Goal: Task Accomplishment & Management: Manage account settings

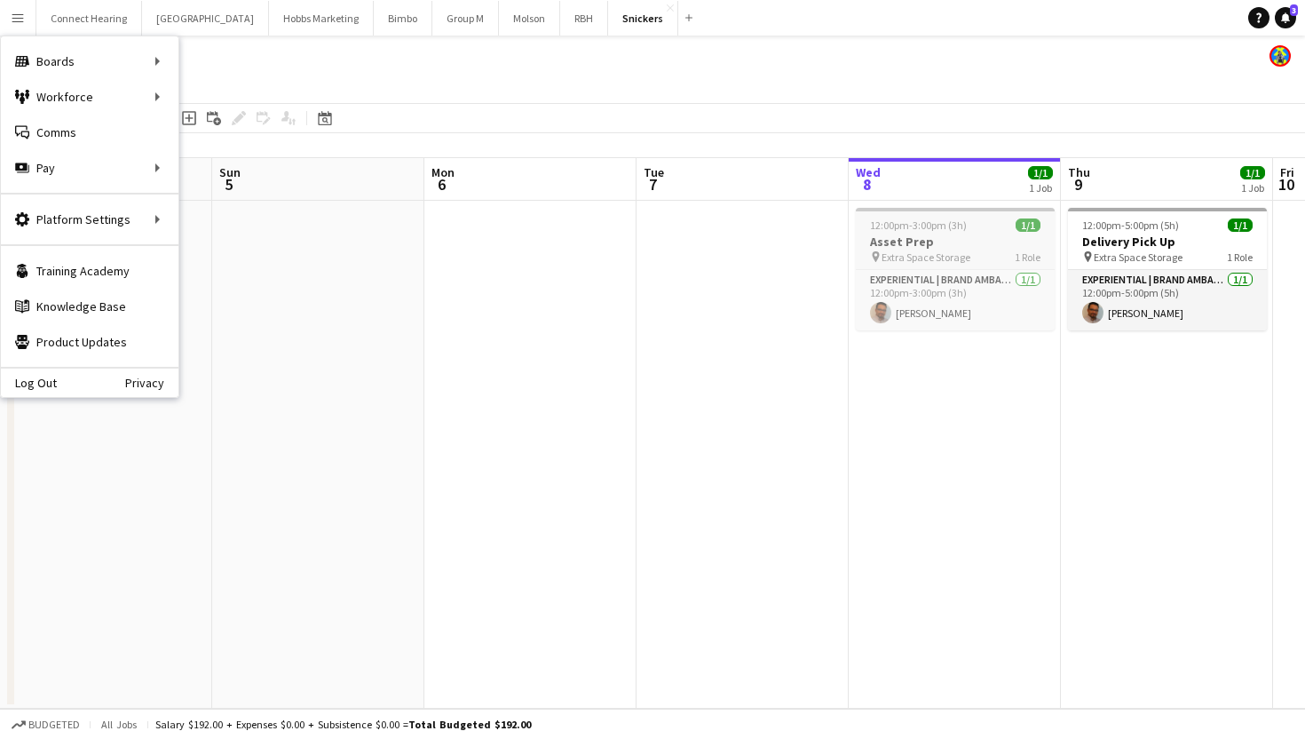
scroll to position [0, 444]
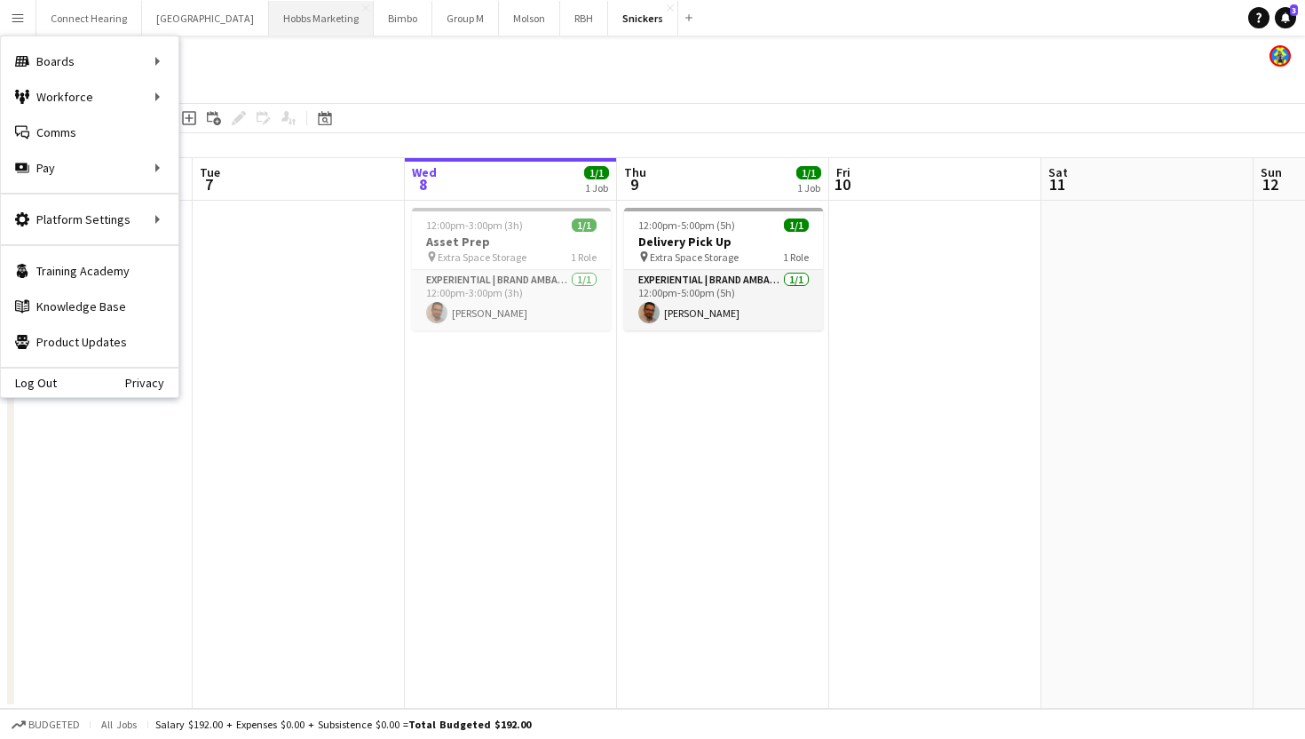
click at [290, 24] on button "Hobbs Marketing Close" at bounding box center [321, 18] width 105 height 35
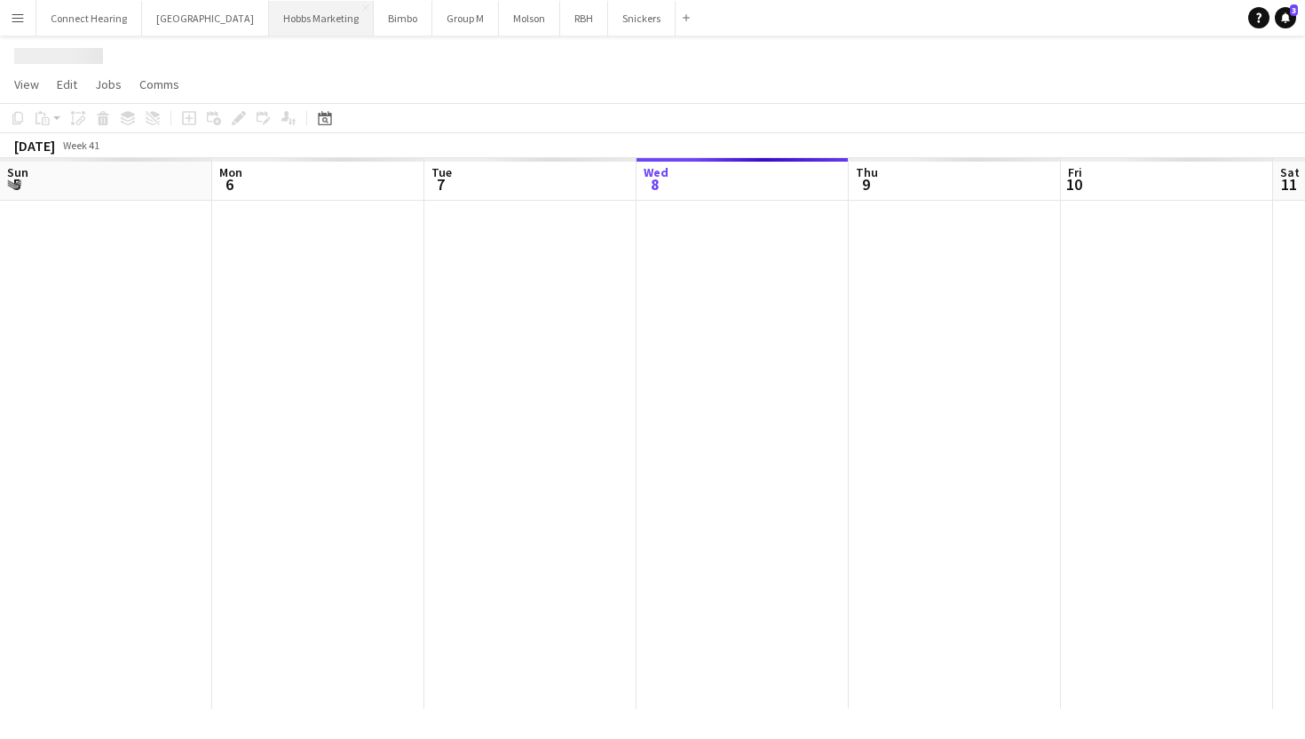
scroll to position [0, 424]
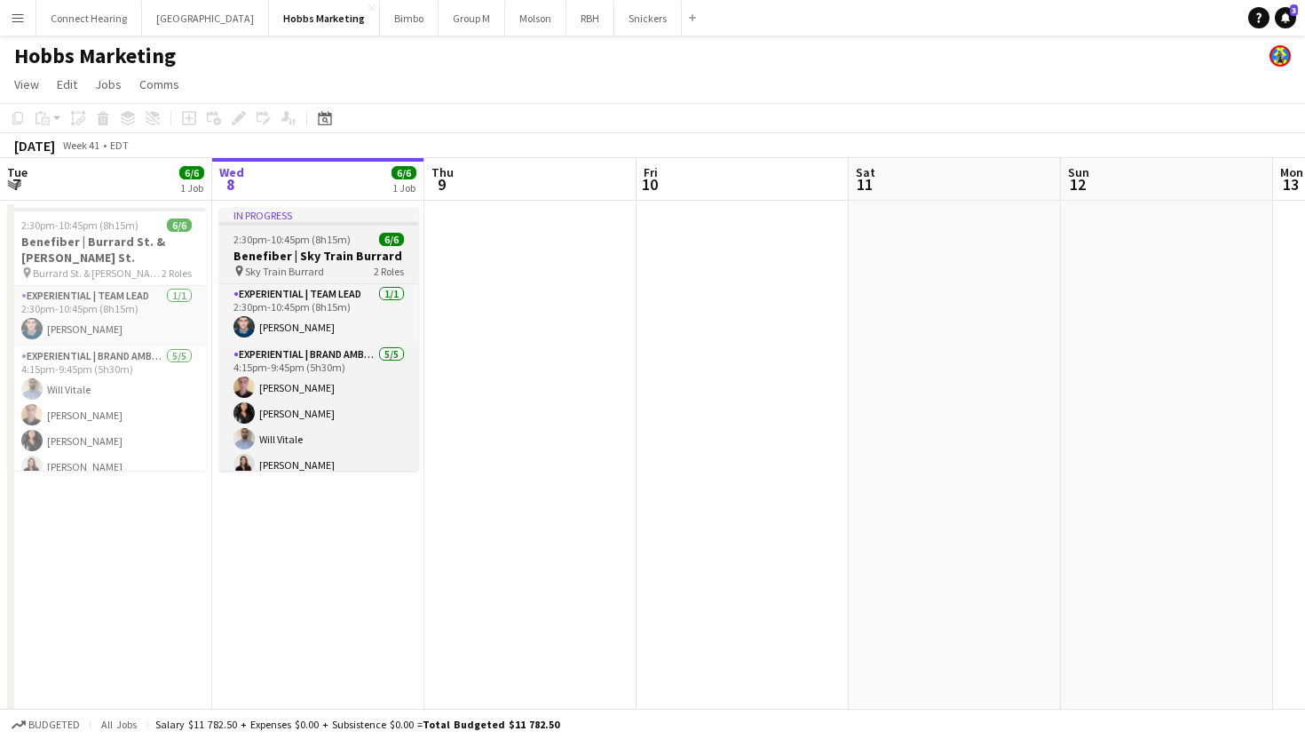
click at [324, 220] on div "In progress" at bounding box center [318, 215] width 199 height 14
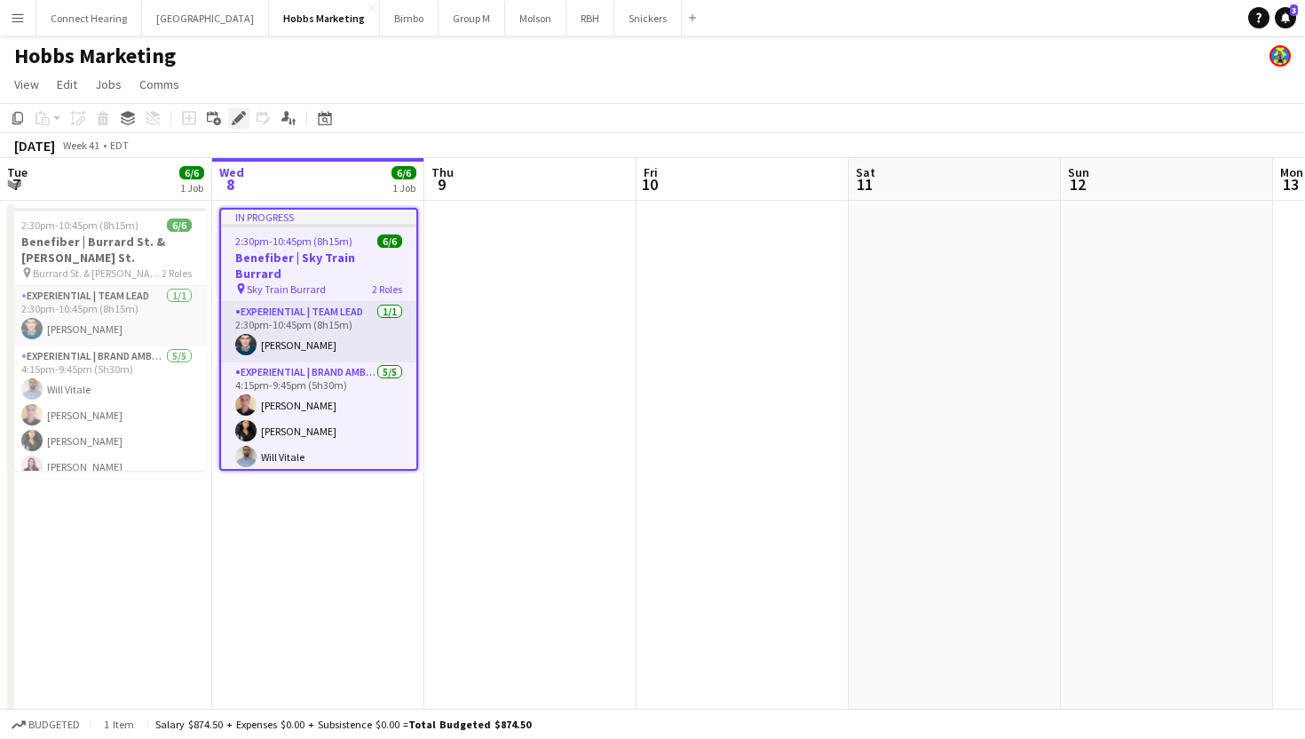
click at [234, 113] on icon "Edit" at bounding box center [239, 118] width 14 height 14
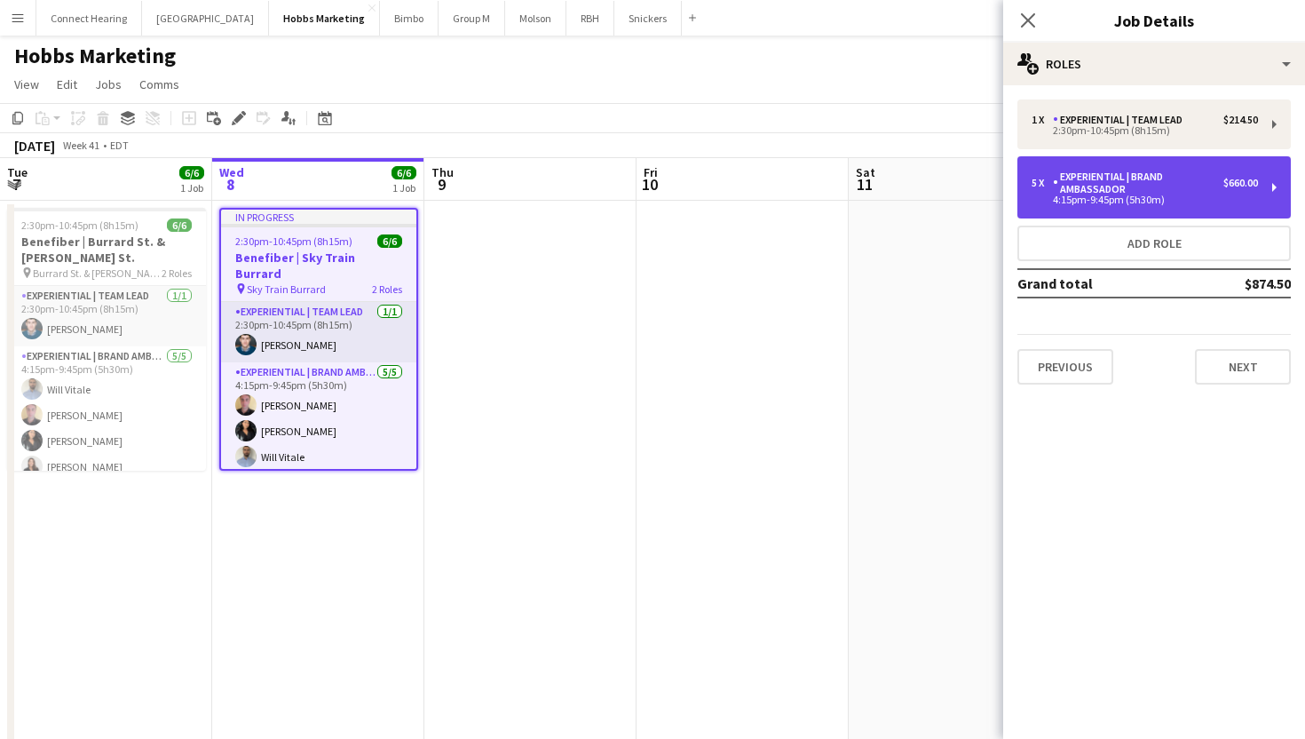
click at [1197, 181] on div "Experiential | Brand Ambassador" at bounding box center [1138, 182] width 170 height 25
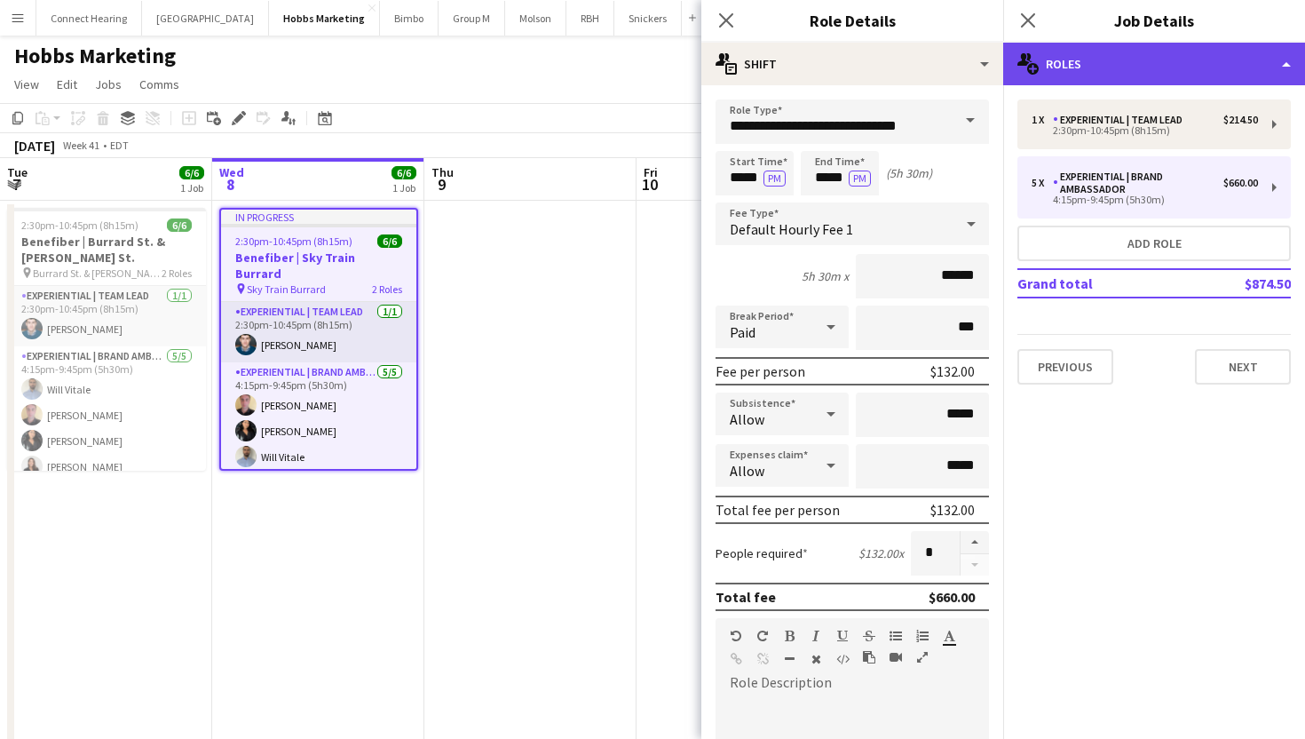
click at [1111, 68] on div "multiple-users-add Roles" at bounding box center [1154, 64] width 302 height 43
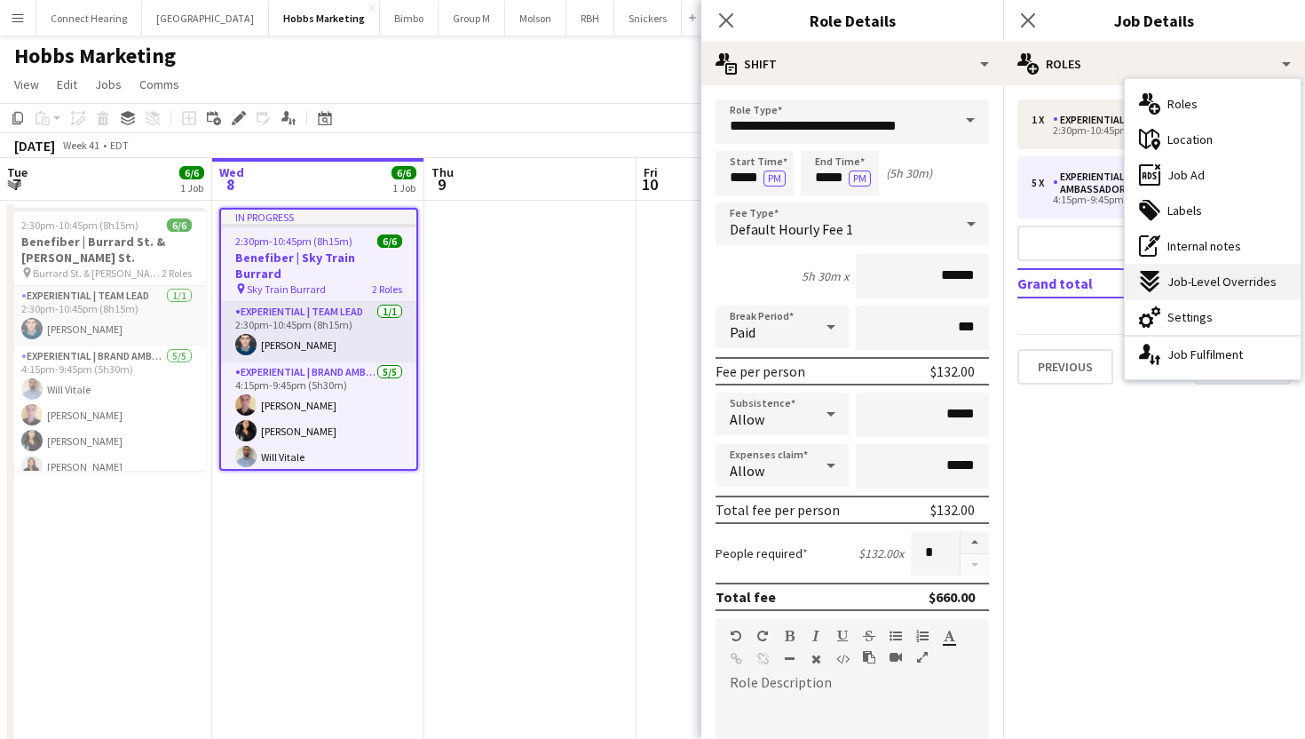
click at [1204, 281] on span "Job-Level Overrides" at bounding box center [1221, 281] width 109 height 16
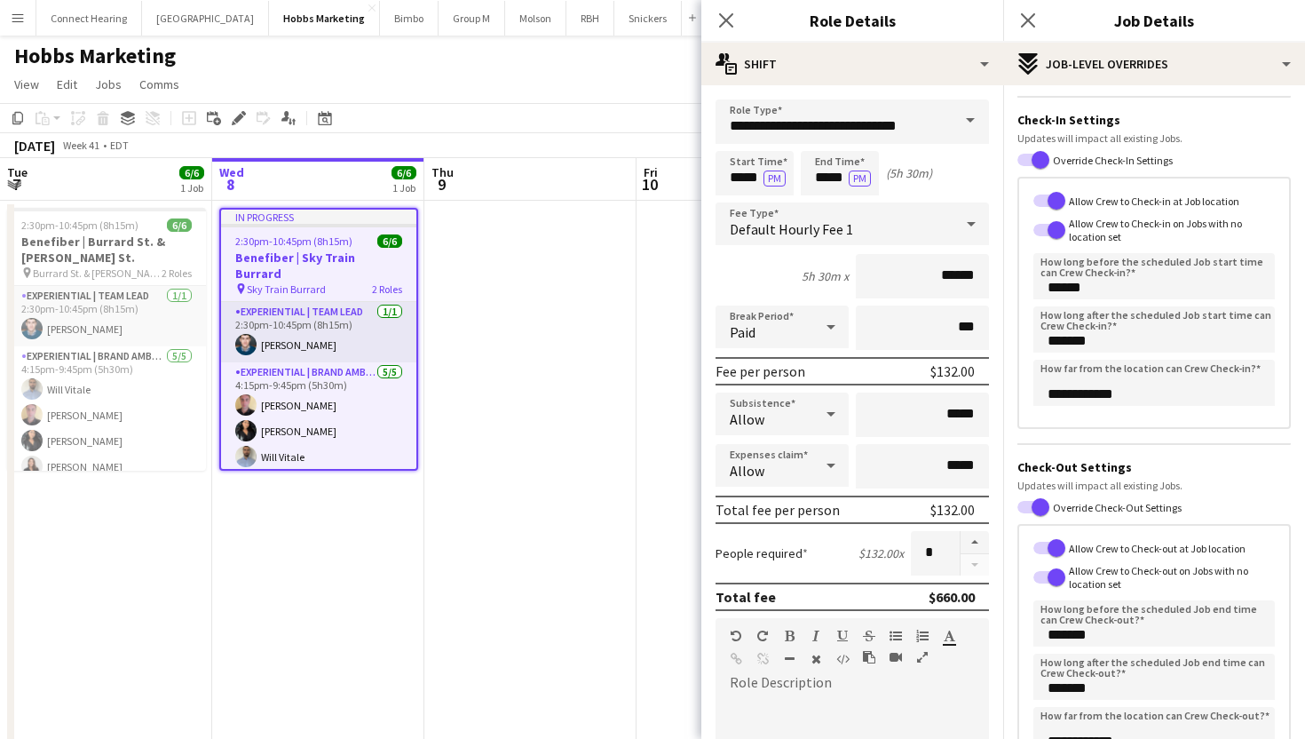
scroll to position [35, 0]
